Goal: Navigation & Orientation: Find specific page/section

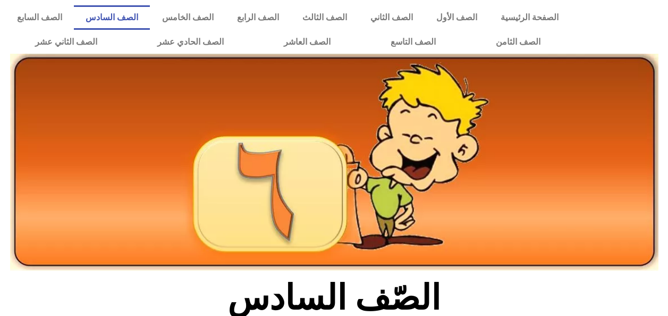
scroll to position [363, 0]
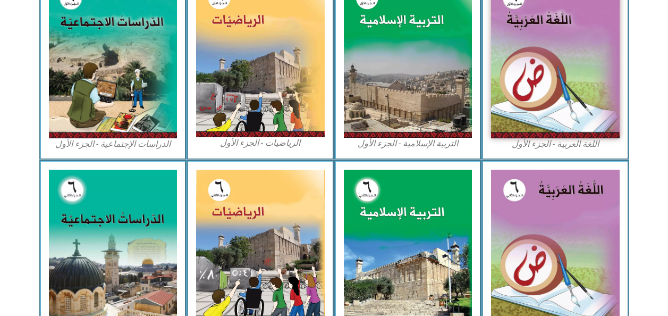
click at [463, 286] on img at bounding box center [408, 249] width 129 height 161
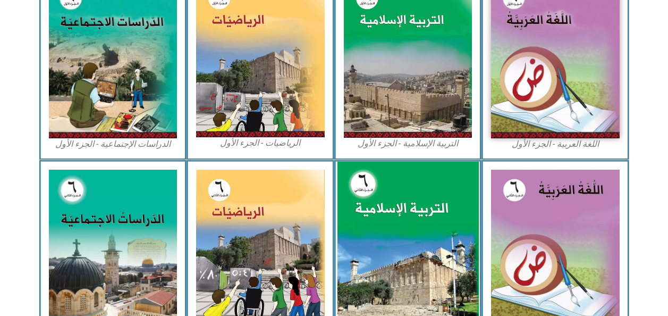
click at [462, 288] on img at bounding box center [407, 250] width 141 height 177
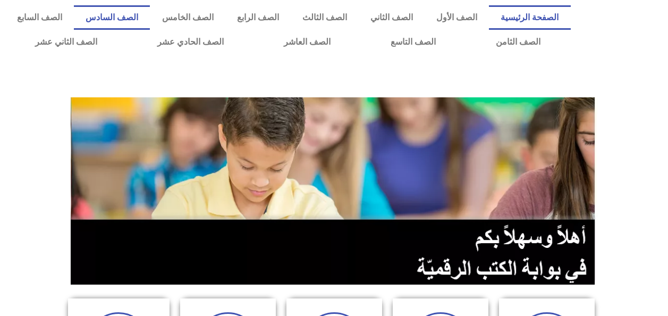
click at [150, 28] on link "الصف السادس" at bounding box center [112, 17] width 76 height 24
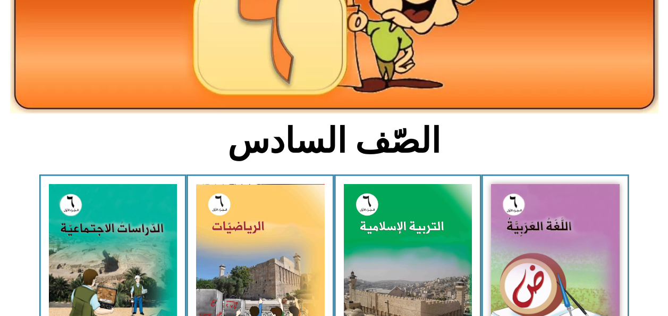
scroll to position [167, 0]
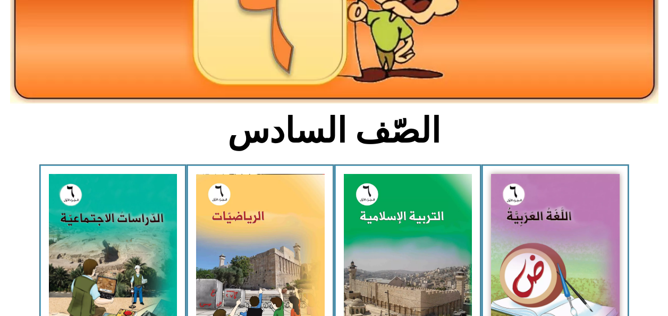
click at [398, 238] on img at bounding box center [408, 253] width 129 height 159
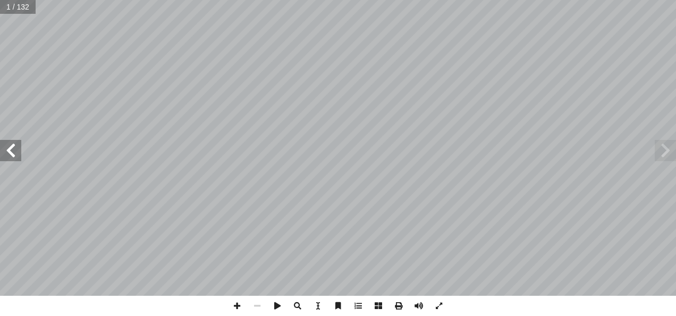
click at [15, 146] on span at bounding box center [10, 150] width 21 height 21
click at [16, 154] on span at bounding box center [10, 150] width 21 height 21
click at [14, 154] on span at bounding box center [10, 150] width 21 height 21
click at [19, 152] on span at bounding box center [10, 150] width 21 height 21
click at [20, 151] on span at bounding box center [10, 150] width 21 height 21
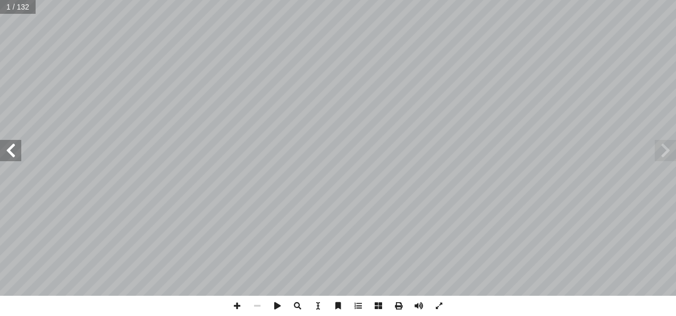
click at [15, 151] on span at bounding box center [10, 150] width 21 height 21
click at [15, 152] on span at bounding box center [10, 150] width 21 height 21
click at [16, 157] on span at bounding box center [10, 150] width 21 height 21
click at [18, 156] on span at bounding box center [10, 150] width 21 height 21
click at [17, 155] on span at bounding box center [10, 150] width 21 height 21
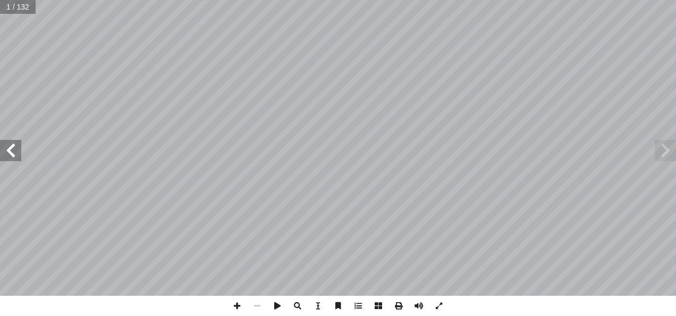
click at [18, 155] on span at bounding box center [10, 150] width 21 height 21
click at [20, 159] on span at bounding box center [10, 150] width 21 height 21
click at [19, 156] on span at bounding box center [10, 150] width 21 height 21
click at [18, 155] on span at bounding box center [10, 150] width 21 height 21
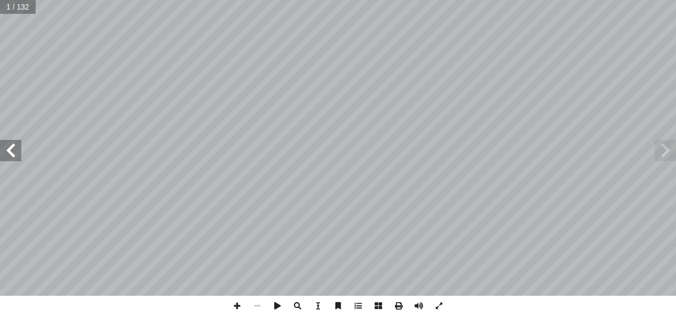
click at [18, 155] on span at bounding box center [10, 150] width 21 height 21
click at [12, 158] on span at bounding box center [10, 150] width 21 height 21
click at [16, 160] on span at bounding box center [10, 150] width 21 height 21
click at [18, 158] on span at bounding box center [10, 150] width 21 height 21
click at [19, 157] on span at bounding box center [10, 150] width 21 height 21
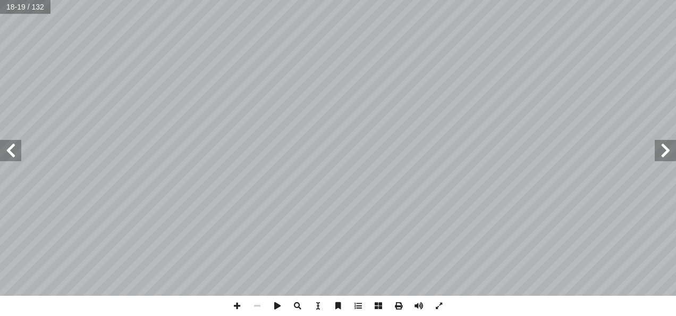
click at [18, 150] on span at bounding box center [10, 150] width 21 height 21
click at [8, 150] on span at bounding box center [10, 150] width 21 height 21
click at [4, 152] on span at bounding box center [10, 150] width 21 height 21
click at [2, 154] on span at bounding box center [10, 150] width 21 height 21
click at [2, 152] on span at bounding box center [10, 150] width 21 height 21
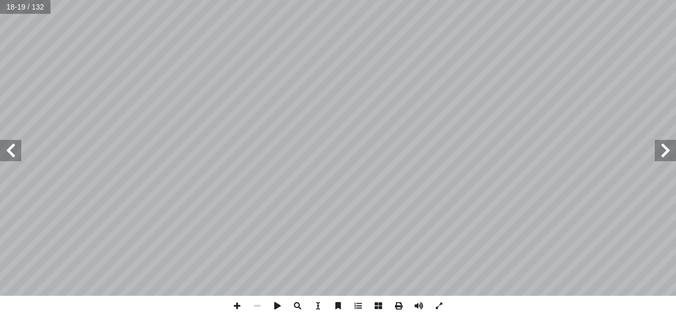
click at [5, 153] on span at bounding box center [10, 150] width 21 height 21
click at [7, 155] on span at bounding box center [10, 150] width 21 height 21
click at [9, 155] on span at bounding box center [10, 150] width 21 height 21
click at [10, 152] on span at bounding box center [10, 150] width 21 height 21
click at [11, 157] on span at bounding box center [10, 150] width 21 height 21
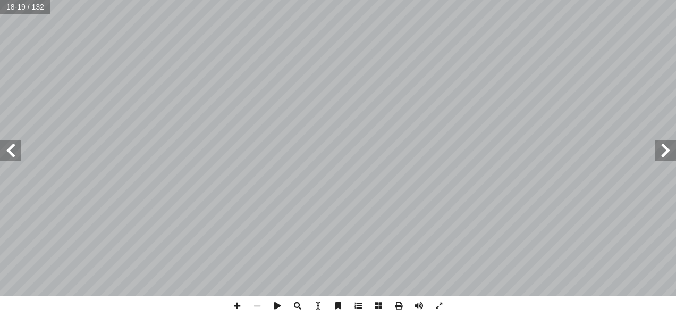
click at [11, 156] on span at bounding box center [10, 150] width 21 height 21
click at [7, 156] on span at bounding box center [10, 150] width 21 height 21
click at [9, 155] on span at bounding box center [10, 150] width 21 height 21
click at [11, 152] on span at bounding box center [10, 150] width 21 height 21
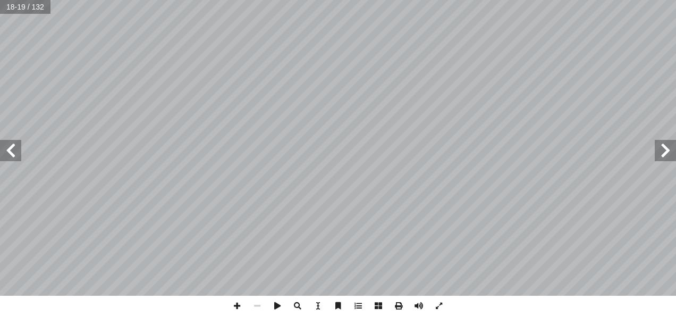
click at [12, 155] on span at bounding box center [10, 150] width 21 height 21
click at [12, 154] on span at bounding box center [10, 150] width 21 height 21
click at [9, 155] on span at bounding box center [10, 150] width 21 height 21
click at [12, 155] on span at bounding box center [10, 150] width 21 height 21
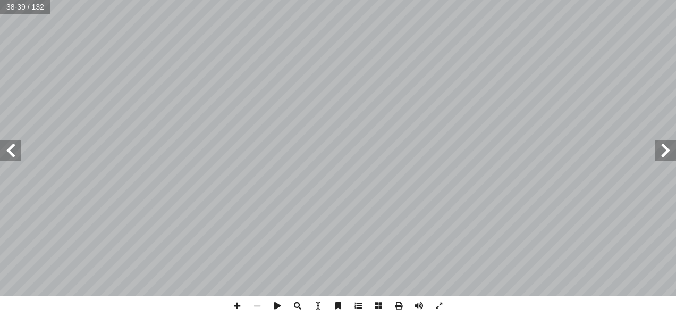
click at [10, 158] on span at bounding box center [10, 150] width 21 height 21
click at [10, 157] on span at bounding box center [10, 150] width 21 height 21
click at [9, 156] on span at bounding box center [10, 150] width 21 height 21
click at [5, 157] on span at bounding box center [10, 150] width 21 height 21
click at [3, 158] on span at bounding box center [10, 150] width 21 height 21
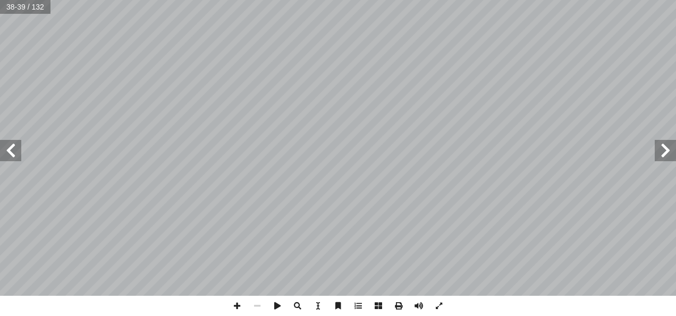
click at [2, 157] on span at bounding box center [10, 150] width 21 height 21
click at [4, 154] on span at bounding box center [10, 150] width 21 height 21
click at [3, 159] on span at bounding box center [10, 150] width 21 height 21
click at [2, 155] on span at bounding box center [10, 150] width 21 height 21
click at [3, 154] on span at bounding box center [10, 150] width 21 height 21
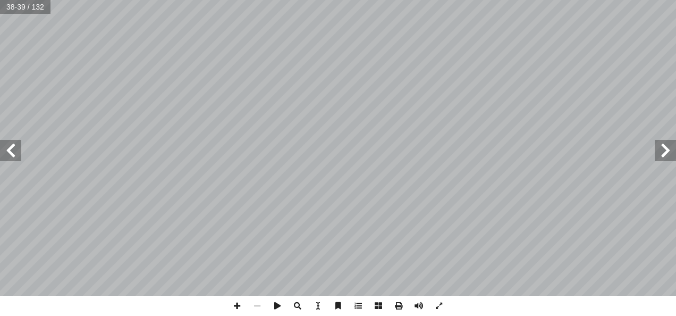
click at [3, 154] on span at bounding box center [10, 150] width 21 height 21
click at [2, 154] on span at bounding box center [10, 150] width 21 height 21
click at [0, 156] on span at bounding box center [10, 150] width 21 height 21
click at [1, 157] on span at bounding box center [10, 150] width 21 height 21
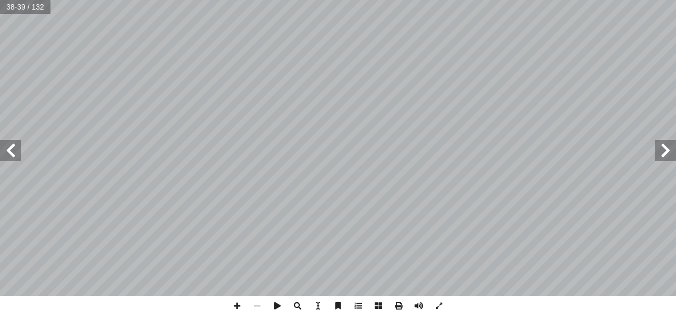
click at [2, 155] on span at bounding box center [10, 150] width 21 height 21
click at [2, 157] on span at bounding box center [10, 150] width 21 height 21
click at [6, 159] on span at bounding box center [10, 150] width 21 height 21
click at [14, 154] on span at bounding box center [10, 150] width 21 height 21
click at [8, 159] on span at bounding box center [10, 150] width 21 height 21
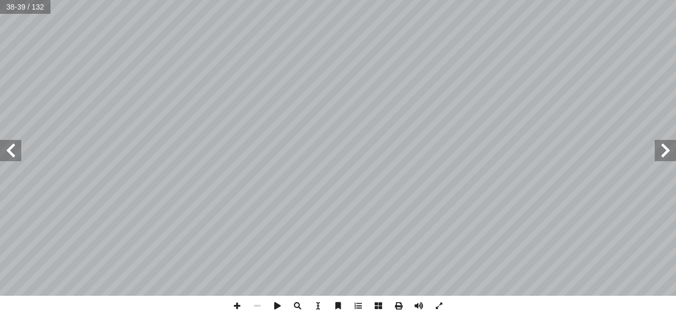
click at [6, 159] on span at bounding box center [10, 150] width 21 height 21
click at [12, 158] on span at bounding box center [10, 150] width 21 height 21
click at [668, 155] on span at bounding box center [665, 150] width 21 height 21
click at [666, 156] on span at bounding box center [665, 150] width 21 height 21
click at [665, 150] on span at bounding box center [665, 150] width 21 height 21
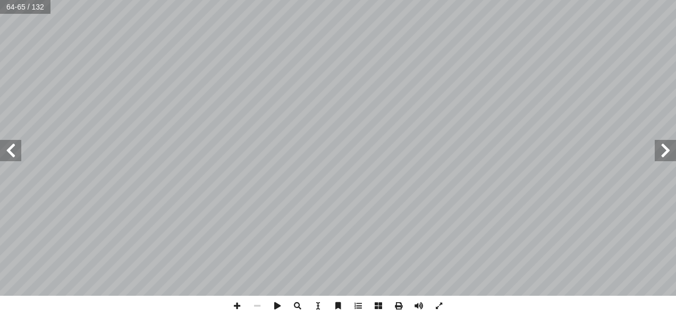
click at [664, 154] on span at bounding box center [665, 150] width 21 height 21
click at [664, 147] on span at bounding box center [665, 150] width 21 height 21
click at [664, 150] on span at bounding box center [665, 150] width 21 height 21
